Goal: Transaction & Acquisition: Book appointment/travel/reservation

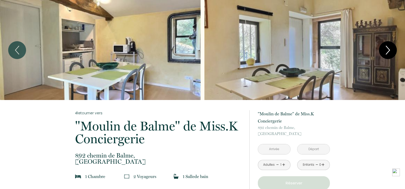
click at [385, 48] on icon "Next" at bounding box center [388, 49] width 11 height 15
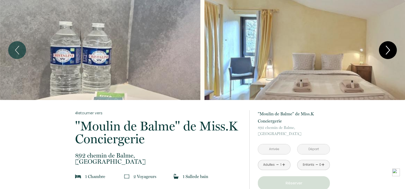
click at [385, 48] on icon "Next" at bounding box center [388, 49] width 11 height 15
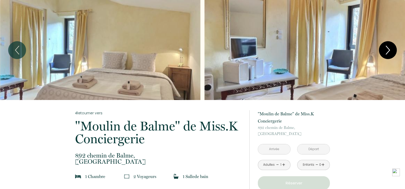
click at [385, 48] on icon "Next" at bounding box center [388, 49] width 11 height 15
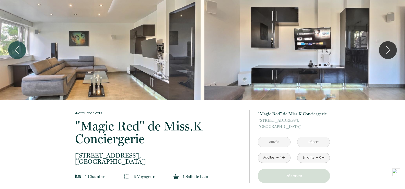
click at [378, 48] on div "Slideshow" at bounding box center [305, 50] width 201 height 100
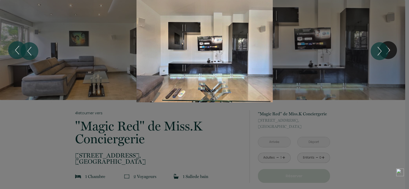
click at [231, 158] on div at bounding box center [204, 94] width 409 height 189
click at [367, 141] on div at bounding box center [204, 94] width 409 height 189
click at [376, 42] on div "1 2 3 4 5 6 7 8 9 10 11 12 13 14 15 16 17 18 19" at bounding box center [204, 51] width 409 height 102
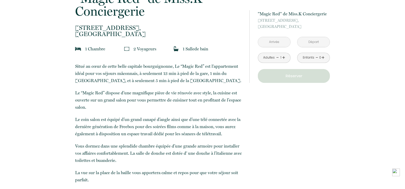
scroll to position [128, 0]
click at [267, 49] on div "à partir de 70 € "Magic Red" de Miss.K Conciergerie 19 Place de la Baille, Mâco…" at bounding box center [294, 46] width 72 height 73
click at [267, 42] on input "text" at bounding box center [274, 42] width 32 height 10
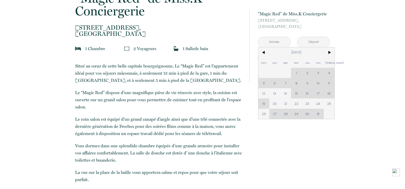
click at [313, 87] on div "Dim Lun Mar Mer Jeu Ven Sam 1 2 3 4 5 6 7 8 9 10 11 12 13 14 15 16 17 18 19 20 …" at bounding box center [297, 83] width 76 height 72
click at [310, 91] on div "Dim Lun Mar Mer Jeu Ven Sam 1 2 3 4 5 6 7 8 9 10 11 12 13 14 15 16 17 18 19 20 …" at bounding box center [297, 83] width 76 height 72
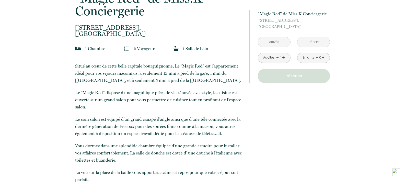
click at [268, 42] on input "text" at bounding box center [274, 42] width 32 height 10
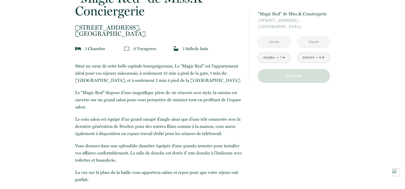
scroll to position [0, 0]
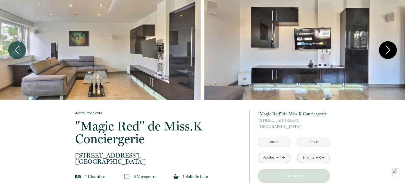
click at [386, 48] on icon "Next" at bounding box center [388, 49] width 11 height 15
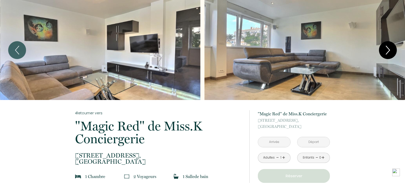
click at [386, 48] on icon "Next" at bounding box center [388, 49] width 11 height 15
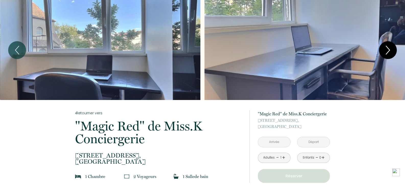
click at [386, 48] on icon "Next" at bounding box center [388, 49] width 11 height 15
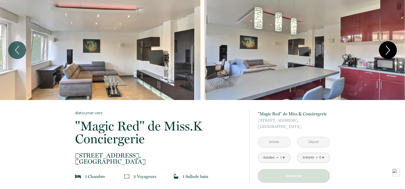
click at [386, 48] on icon "Next" at bounding box center [388, 49] width 11 height 15
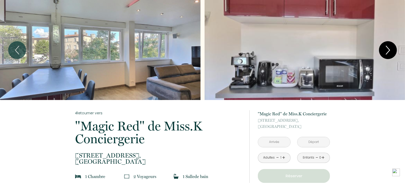
click at [386, 48] on icon "Next" at bounding box center [388, 49] width 11 height 15
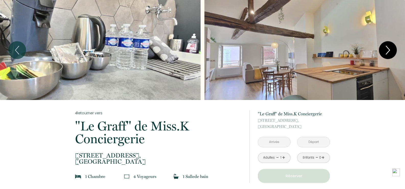
click at [387, 53] on icon "Next" at bounding box center [389, 50] width 4 height 8
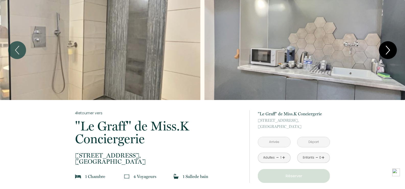
click at [387, 53] on icon "Next" at bounding box center [389, 50] width 4 height 8
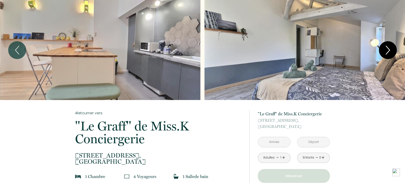
click at [389, 52] on icon "Next" at bounding box center [389, 50] width 4 height 8
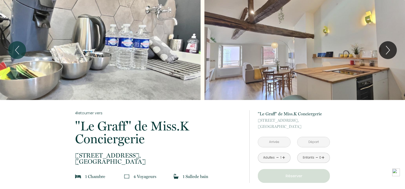
click at [278, 142] on input "text" at bounding box center [274, 142] width 32 height 10
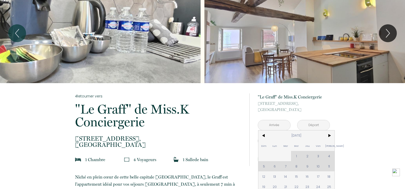
scroll to position [26, 0]
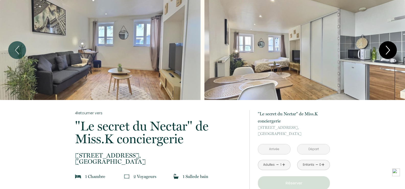
click at [391, 50] on icon "Next" at bounding box center [388, 49] width 11 height 15
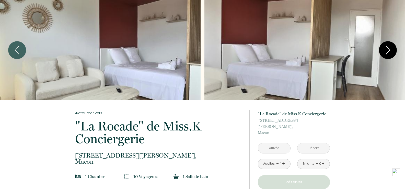
click at [387, 49] on icon "Next" at bounding box center [388, 49] width 11 height 15
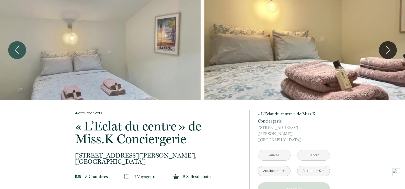
click at [265, 150] on input "text" at bounding box center [274, 155] width 32 height 10
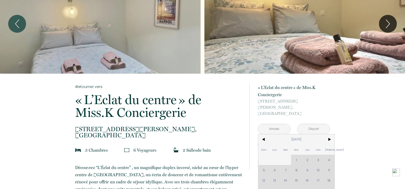
scroll to position [51, 0]
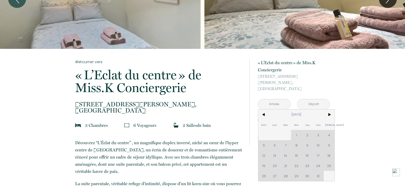
click at [311, 148] on div "Dim Lun Mar Mer Jeu Ven Sam 1 2 3 4 5 6 7 8 9 10 11 12 13 14 15 16 17 18 19 20 …" at bounding box center [297, 145] width 76 height 72
click at [331, 109] on span ">" at bounding box center [329, 114] width 11 height 10
click at [331, 111] on span ">" at bounding box center [329, 114] width 11 height 10
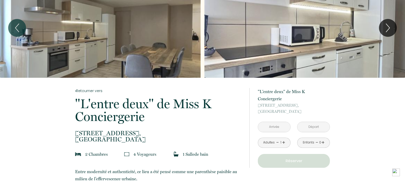
scroll to position [51, 0]
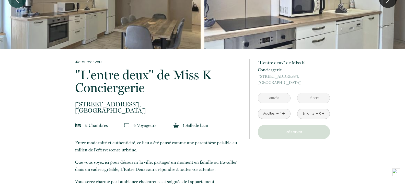
click at [278, 93] on input "text" at bounding box center [274, 98] width 32 height 10
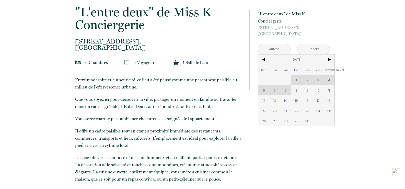
scroll to position [0, 0]
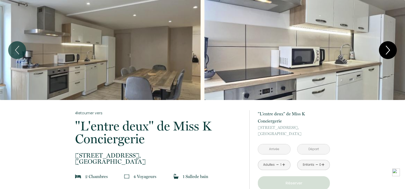
click at [386, 46] on icon "Next" at bounding box center [388, 49] width 11 height 15
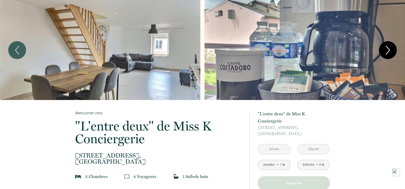
click at [386, 46] on icon "Next" at bounding box center [388, 49] width 11 height 15
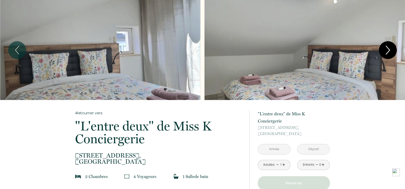
click at [386, 46] on icon "Next" at bounding box center [388, 49] width 11 height 15
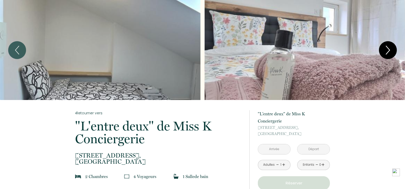
click at [386, 46] on icon "Next" at bounding box center [388, 49] width 11 height 15
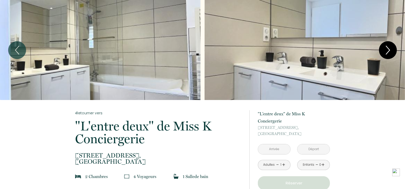
click at [386, 46] on icon "Next" at bounding box center [388, 49] width 11 height 15
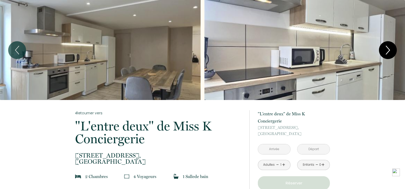
click at [386, 46] on icon "Next" at bounding box center [388, 49] width 11 height 15
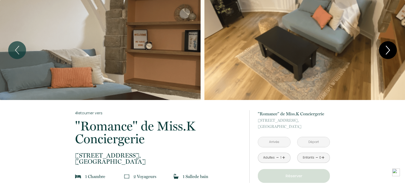
click at [391, 44] on icon "Next" at bounding box center [388, 49] width 11 height 15
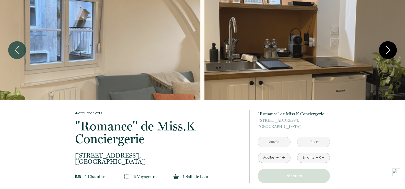
click at [391, 44] on icon "Next" at bounding box center [388, 49] width 11 height 15
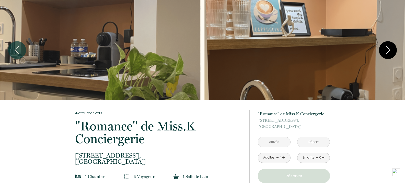
click at [391, 44] on icon "Next" at bounding box center [388, 49] width 11 height 15
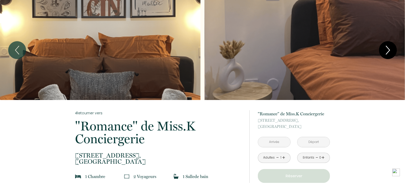
click at [391, 44] on icon "Next" at bounding box center [388, 49] width 11 height 15
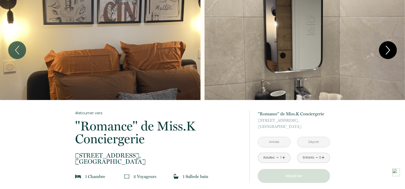
click at [391, 45] on icon "Next" at bounding box center [388, 49] width 11 height 15
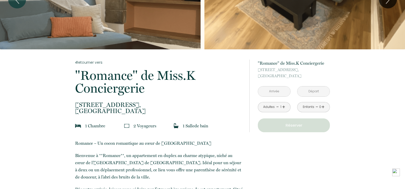
scroll to position [51, 0]
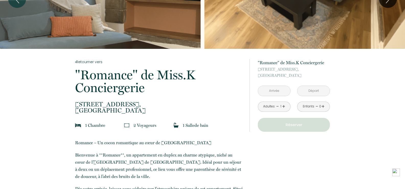
click at [275, 84] on div "à partir de 60 € "Romance" de Miss.K Conciergerie 60 Rue Sigorgne, Mâcon < Oct …" at bounding box center [294, 95] width 72 height 73
click at [274, 91] on input "text" at bounding box center [274, 91] width 32 height 10
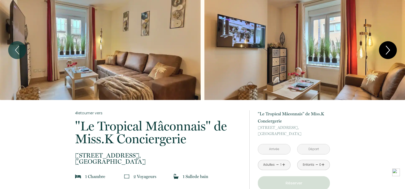
click at [384, 49] on icon "Next" at bounding box center [388, 49] width 11 height 15
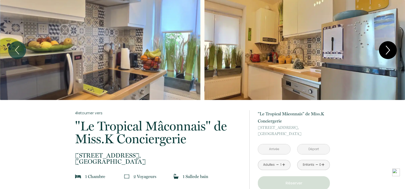
click at [384, 47] on icon "Next" at bounding box center [388, 49] width 11 height 15
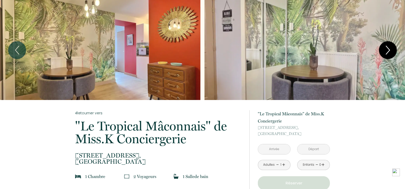
click at [383, 52] on icon "Next" at bounding box center [388, 49] width 11 height 15
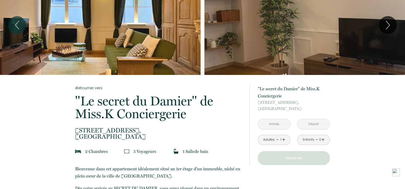
scroll to position [51, 0]
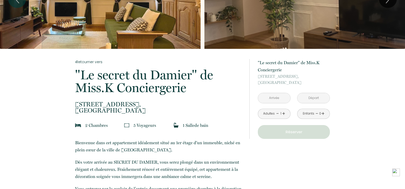
click at [273, 92] on div "à partir de 75 € "Le secret du Damier" de Miss.K Conciergerie [STREET_ADDRESS] …" at bounding box center [294, 99] width 72 height 80
click at [273, 93] on div "< [DATE] > Dim Lun Mar Mer Jeu Ven Sam 1 2 3 4 5 6 7 8 9 10 11 12 13 14 15 16 1…" at bounding box center [274, 98] width 33 height 10
click at [273, 98] on input "text" at bounding box center [274, 98] width 32 height 10
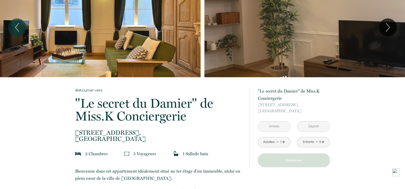
scroll to position [0, 0]
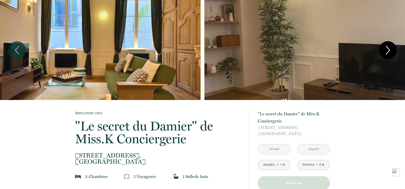
click at [391, 48] on icon "Next" at bounding box center [388, 49] width 11 height 15
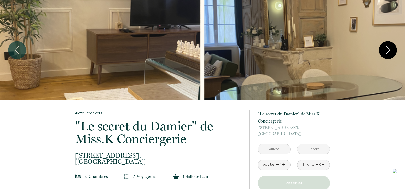
click at [391, 48] on icon "Next" at bounding box center [388, 49] width 11 height 15
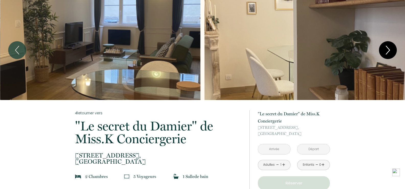
click at [391, 48] on icon "Next" at bounding box center [388, 49] width 11 height 15
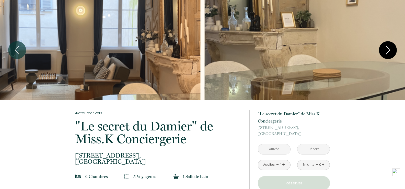
click at [391, 48] on icon "Next" at bounding box center [388, 49] width 11 height 15
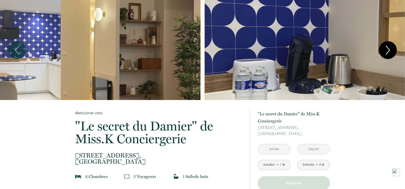
click at [391, 48] on icon "Next" at bounding box center [388, 49] width 11 height 15
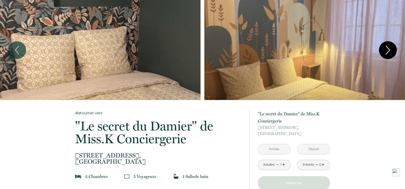
click at [391, 48] on icon "Next" at bounding box center [388, 49] width 11 height 15
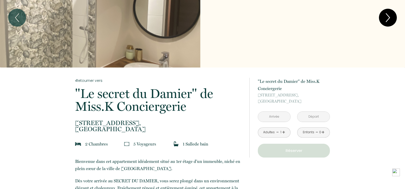
scroll to position [51, 0]
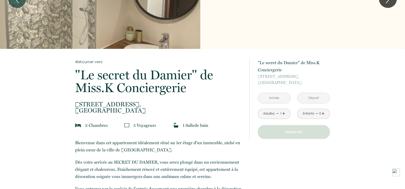
click at [281, 93] on input "text" at bounding box center [274, 98] width 32 height 10
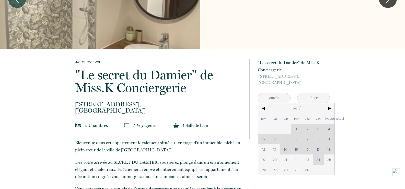
click at [293, 138] on div "Dim Lun Mar Mer Jeu Ven Sam 1 2 3 4 5 6 7 8 9 10 11 12 13 14 15 16 17 18 19 20 …" at bounding box center [297, 139] width 76 height 72
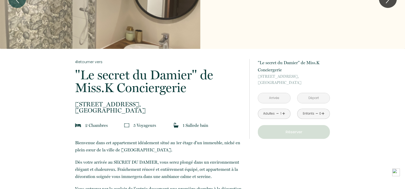
click at [259, 95] on input "text" at bounding box center [274, 98] width 32 height 10
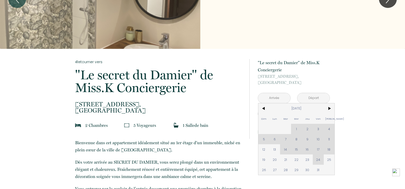
click at [283, 160] on span "21" at bounding box center [285, 160] width 11 height 10
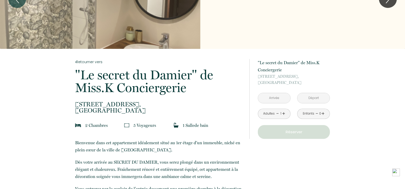
type input "[DATE]"
